Goal: Navigation & Orientation: Find specific page/section

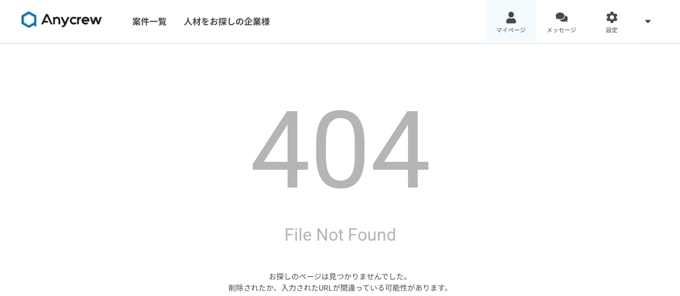
click at [520, 27] on span "マイページ" at bounding box center [511, 30] width 30 height 9
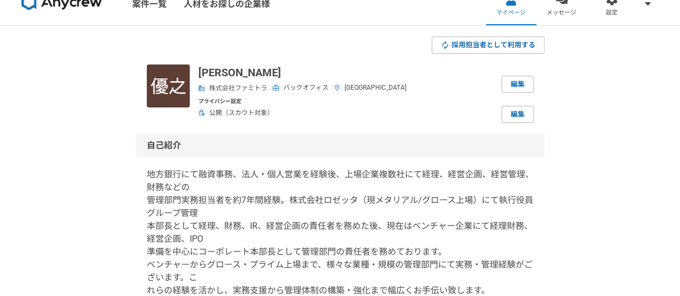
scroll to position [10, 0]
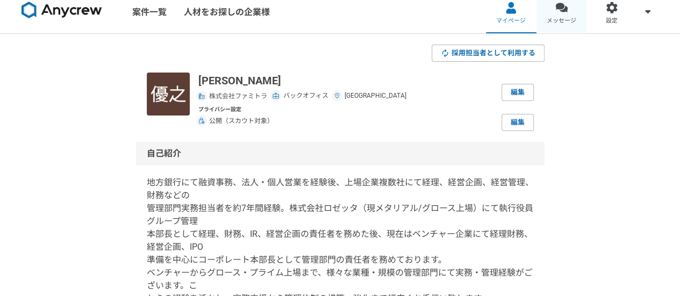
click at [558, 11] on div at bounding box center [561, 8] width 12 height 12
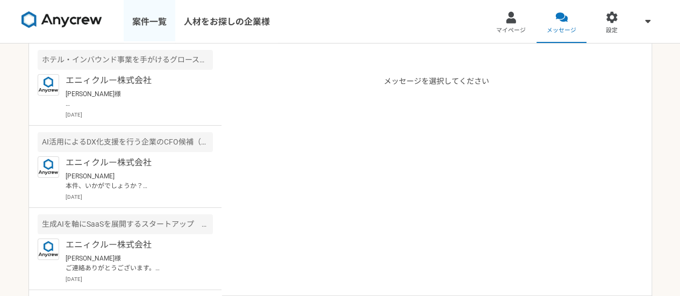
click at [151, 22] on link "案件一覧" at bounding box center [150, 21] width 52 height 43
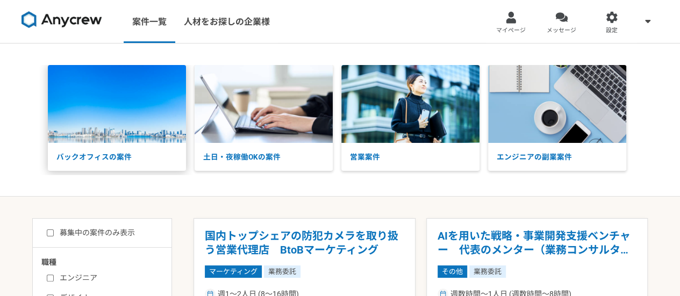
click at [111, 111] on img at bounding box center [117, 104] width 138 height 78
